Goal: Navigation & Orientation: Find specific page/section

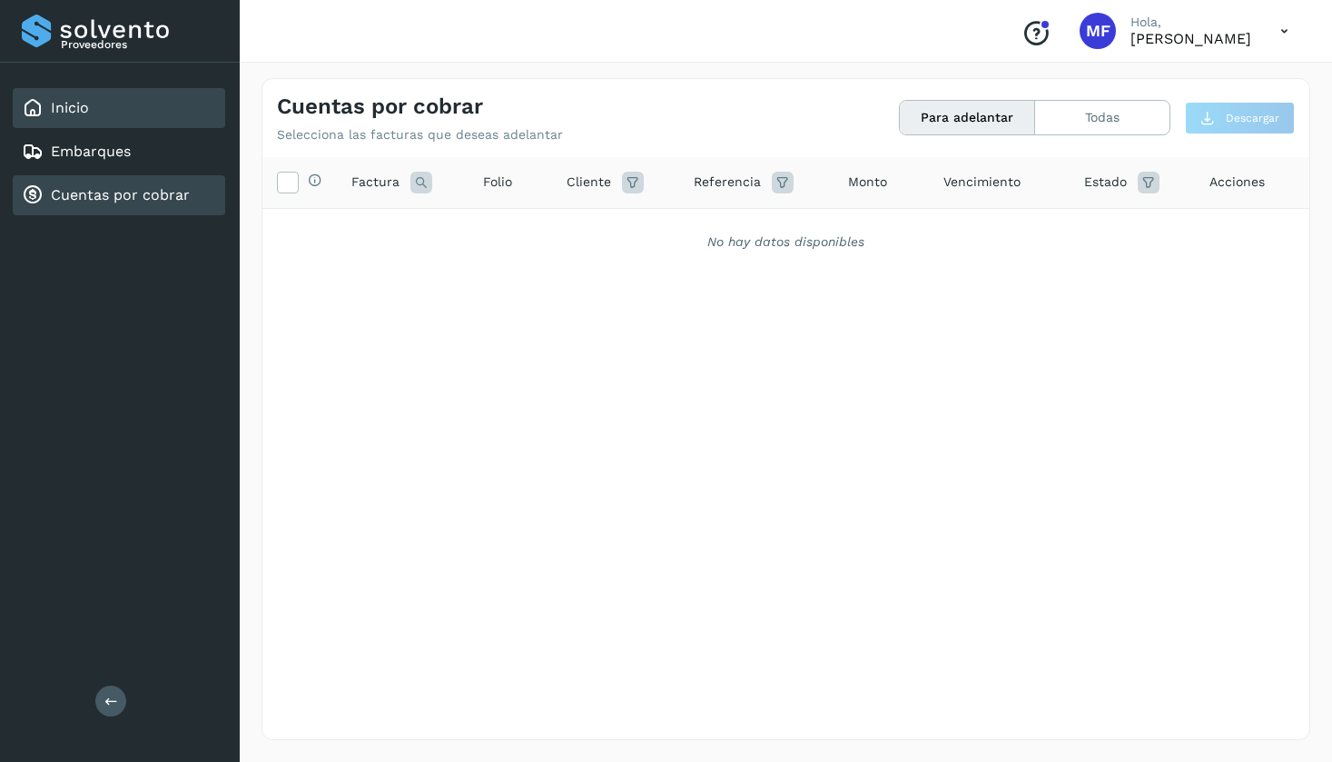
click at [57, 97] on div "Inicio" at bounding box center [55, 108] width 67 height 22
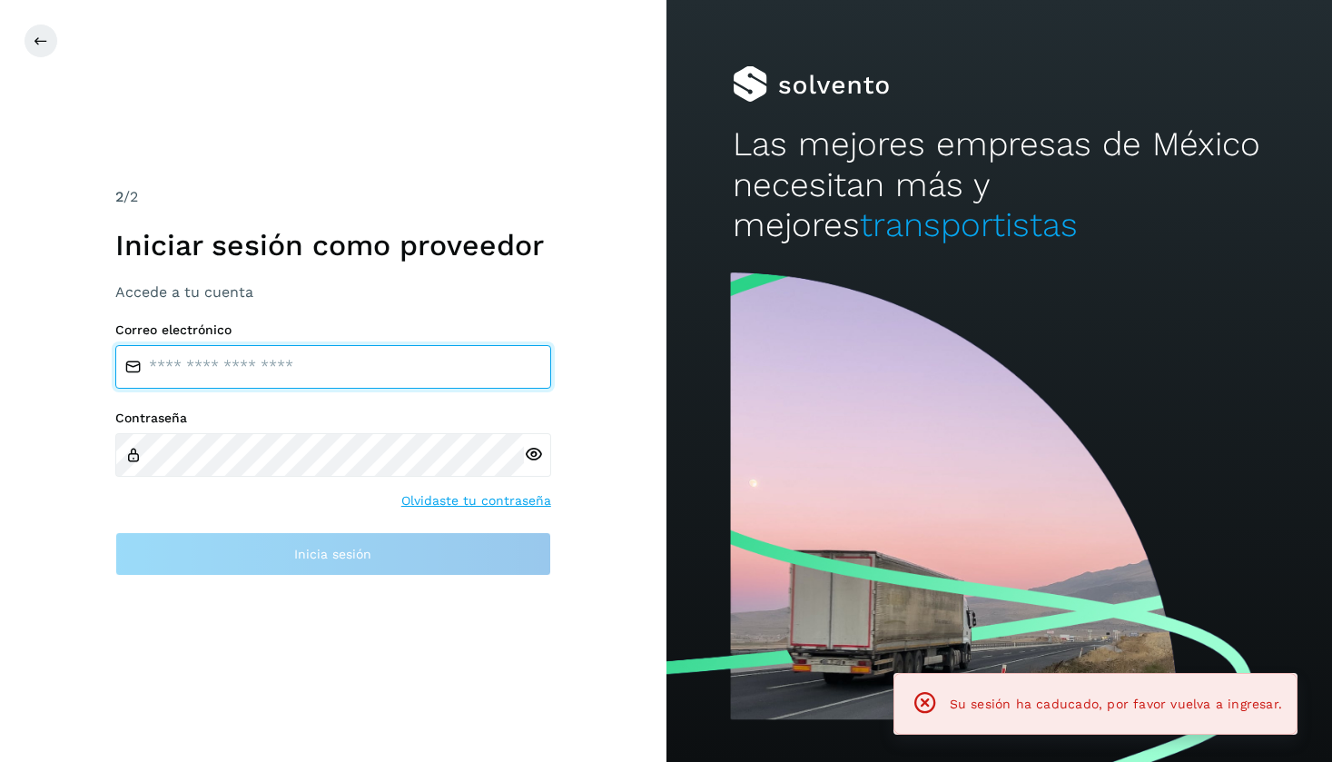
type input "**********"
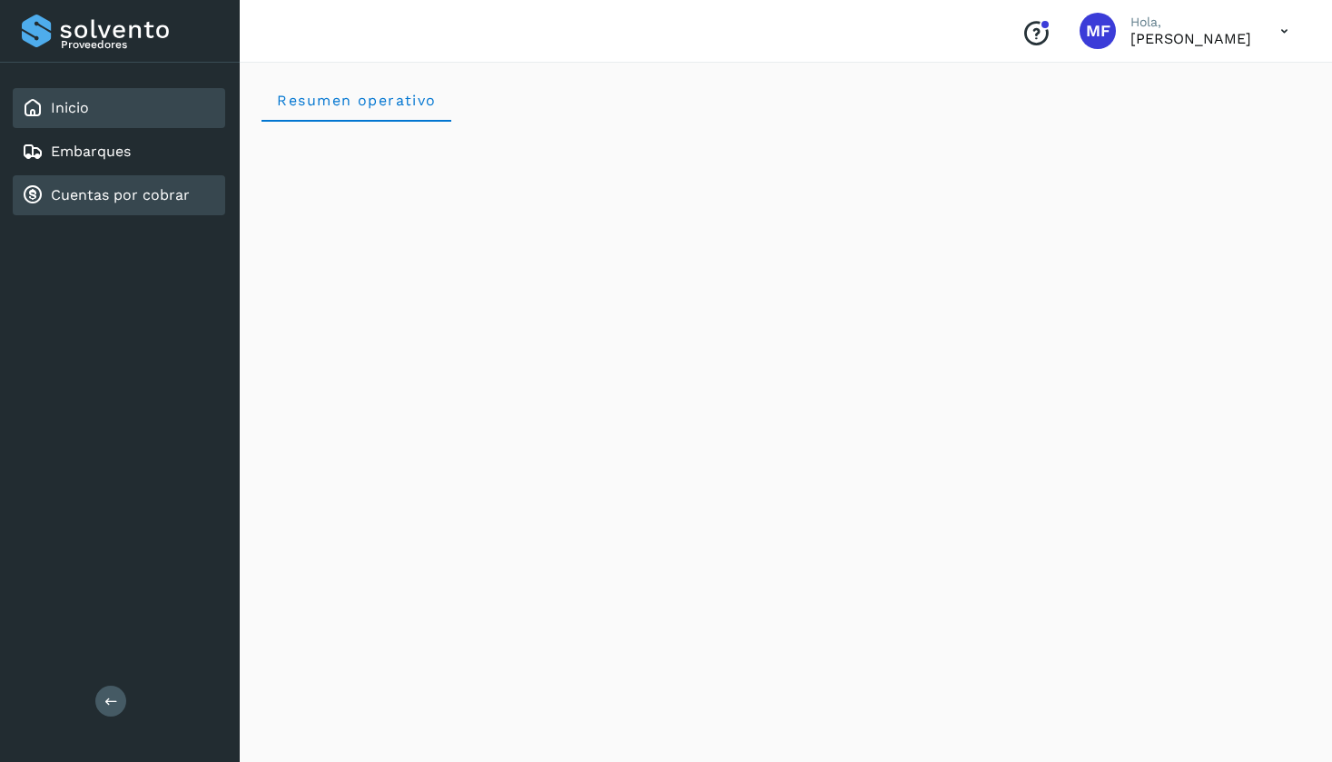
click at [87, 192] on link "Cuentas por cobrar" at bounding box center [120, 194] width 139 height 17
